Goal: Task Accomplishment & Management: Use online tool/utility

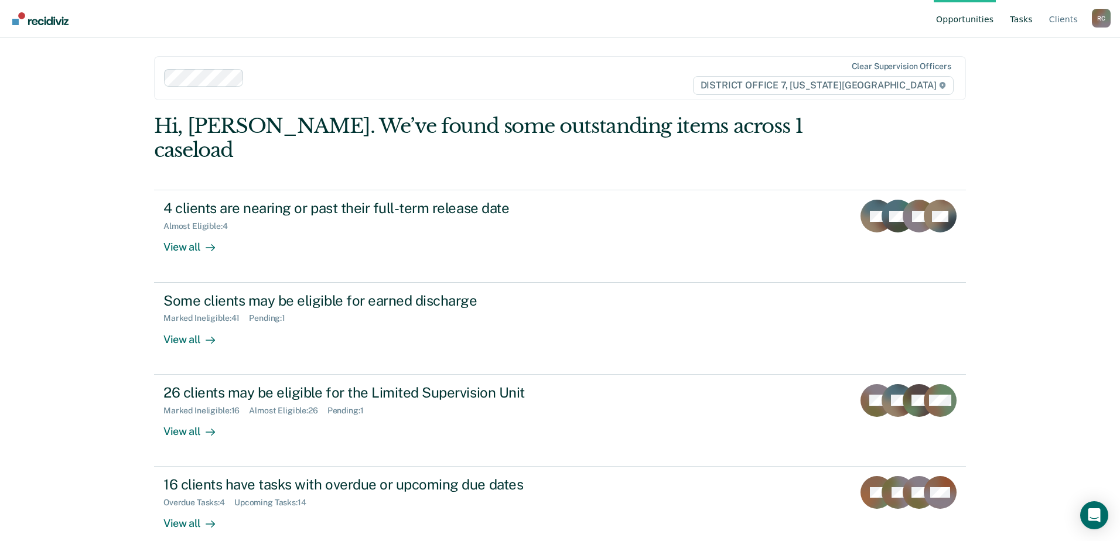
click at [596, 13] on link "Tasks" at bounding box center [1021, 18] width 28 height 37
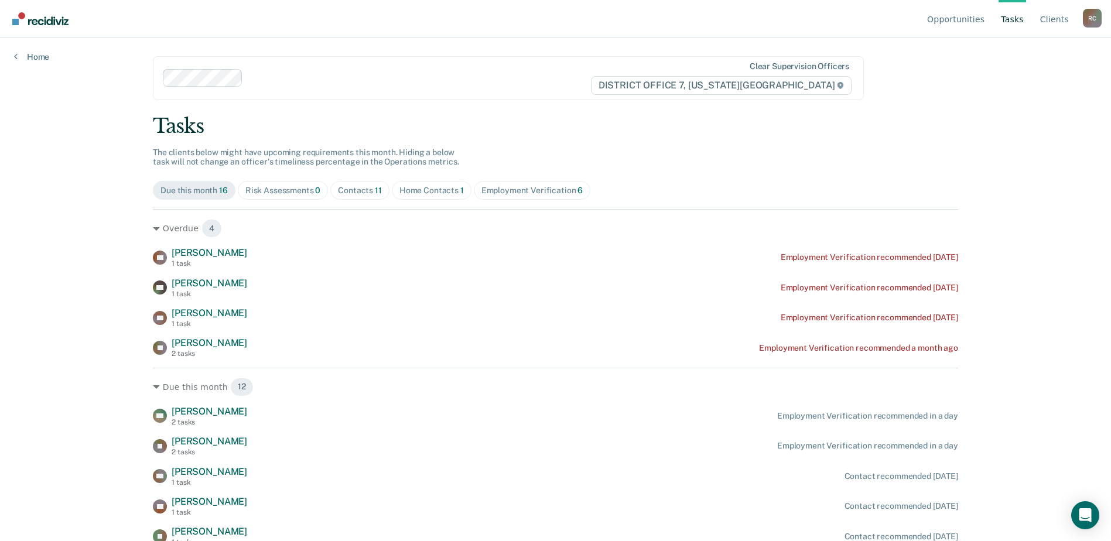
click at [357, 194] on div "Contacts 11" at bounding box center [360, 191] width 44 height 10
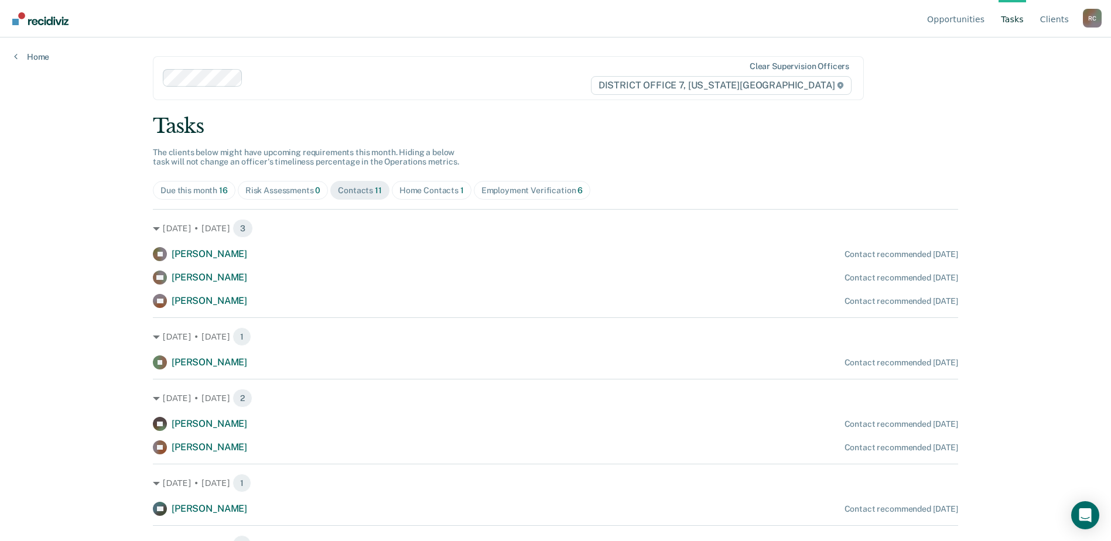
click at [415, 193] on div "Home Contacts 1" at bounding box center [431, 191] width 64 height 10
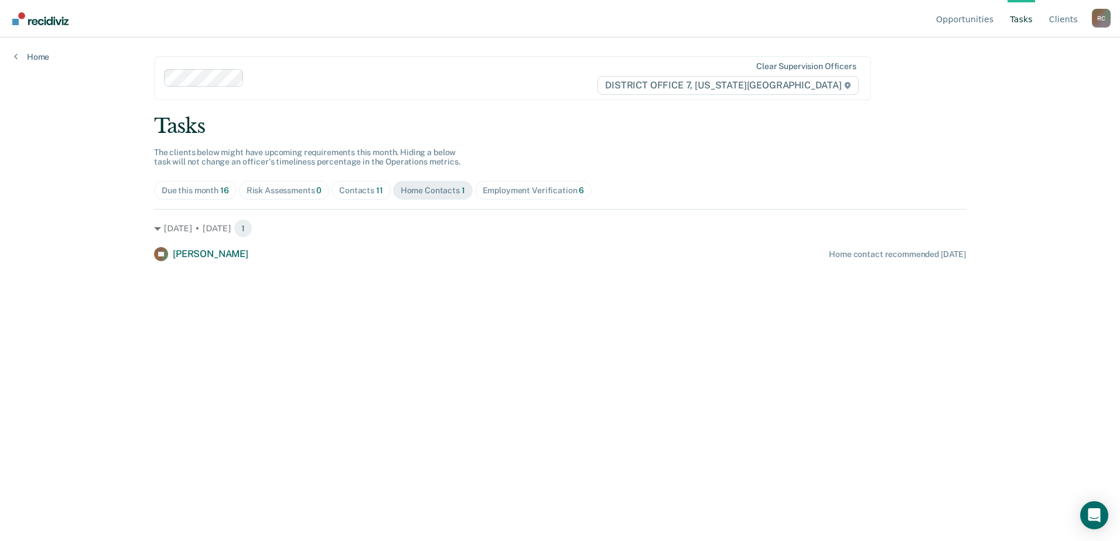
click at [376, 187] on span "11" at bounding box center [379, 190] width 7 height 9
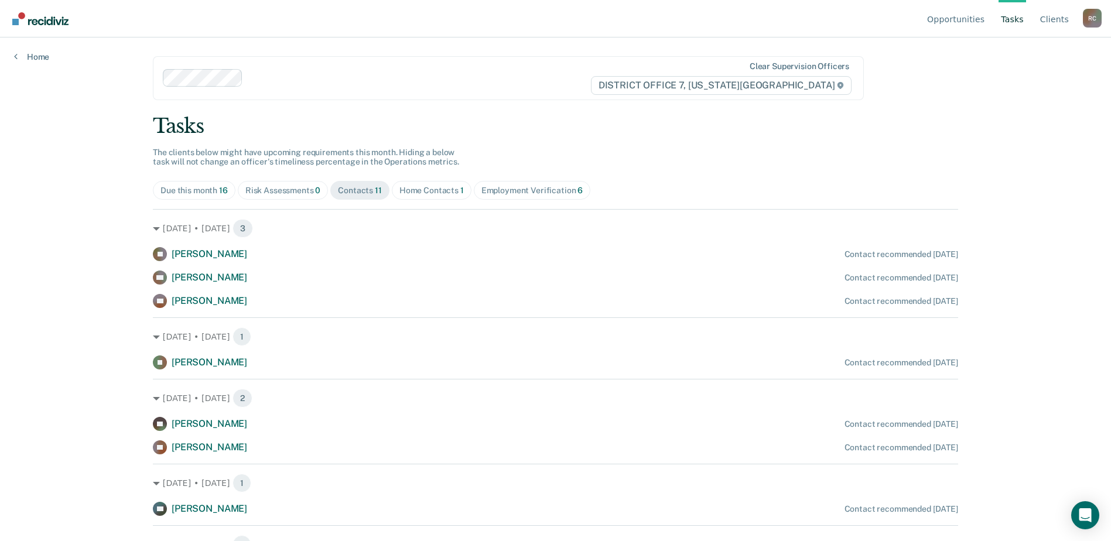
click at [441, 195] on div "Home Contacts 1" at bounding box center [431, 191] width 64 height 10
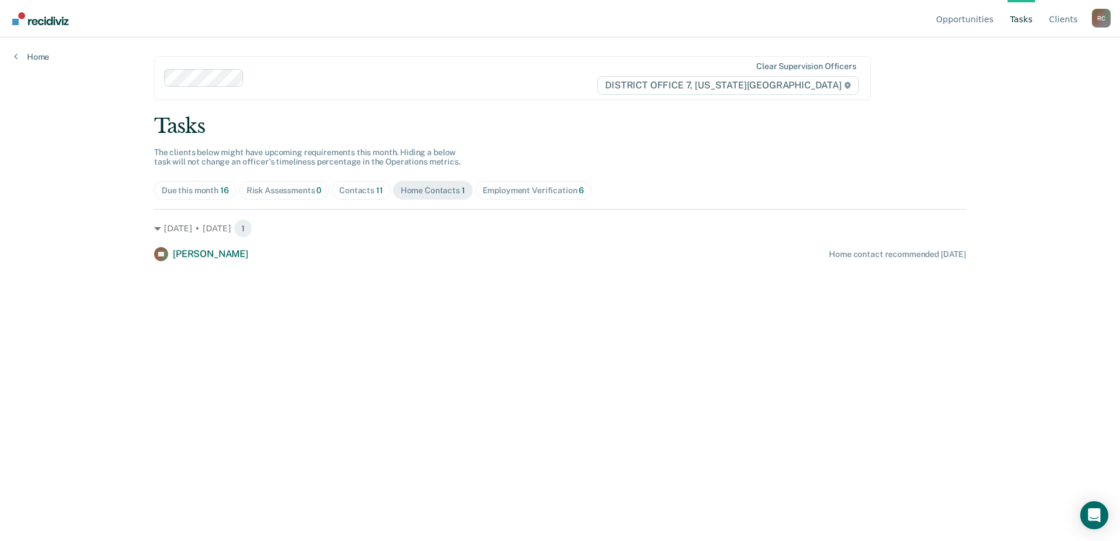
click at [355, 191] on div "Contacts 11" at bounding box center [361, 191] width 44 height 10
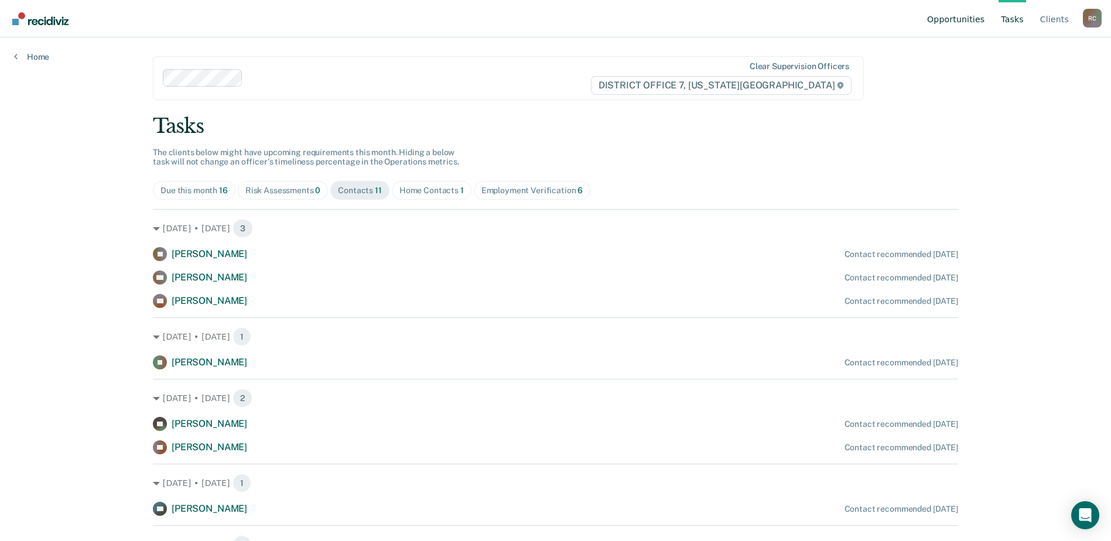
click at [596, 26] on link "Opportunities" at bounding box center [956, 18] width 62 height 37
